Goal: Check status: Check status

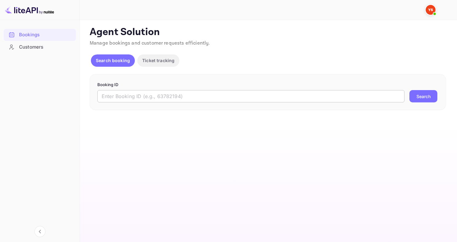
click at [151, 98] on input "text" at bounding box center [250, 96] width 307 height 12
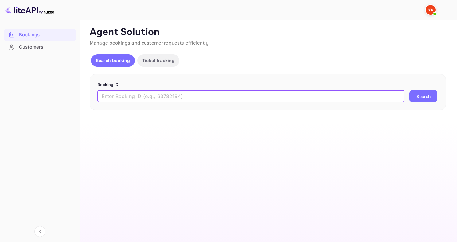
paste input "9612375"
type input "9612375"
click at [410, 90] on button "Search" at bounding box center [424, 96] width 28 height 12
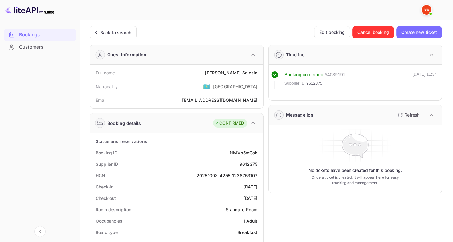
click at [246, 164] on div "9612375" at bounding box center [248, 164] width 18 height 6
copy div "9612375"
drag, startPoint x: 227, startPoint y: 72, endPoint x: 261, endPoint y: 75, distance: 33.6
click at [261, 75] on div "Full name [PERSON_NAME] Nationality 🇰🇿 [DEMOGRAPHIC_DATA] Email [EMAIL_ADDRESS]…" at bounding box center [176, 87] width 173 height 44
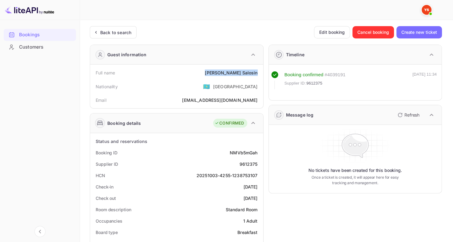
copy div "[PERSON_NAME]"
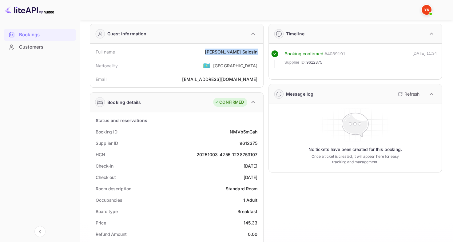
scroll to position [31, 0]
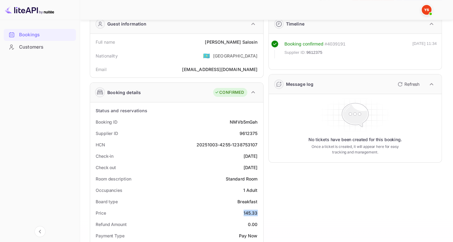
drag, startPoint x: 242, startPoint y: 211, endPoint x: 261, endPoint y: 210, distance: 18.5
copy div "145.33"
